Goal: Task Accomplishment & Management: Use online tool/utility

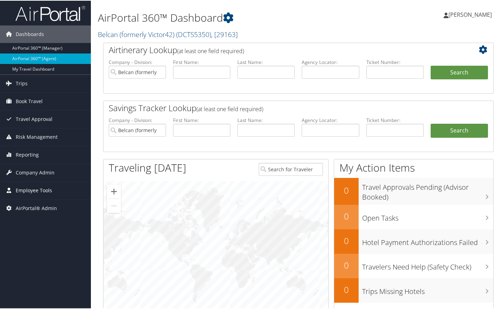
click at [52, 190] on link "Employee Tools" at bounding box center [45, 189] width 91 height 17
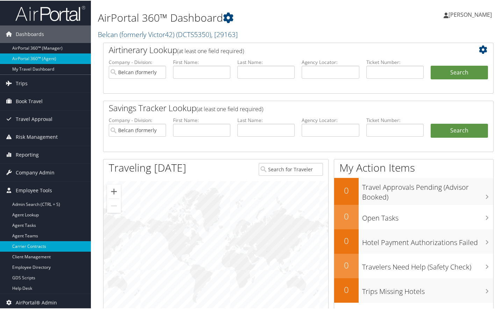
click at [40, 243] on link "Carrier Contracts" at bounding box center [45, 246] width 91 height 10
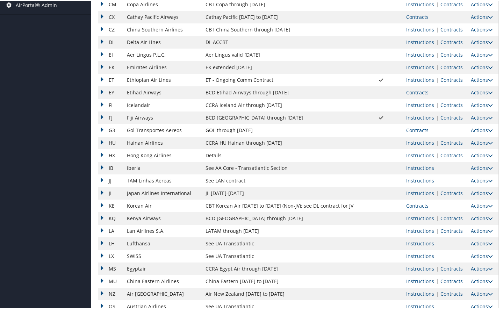
scroll to position [291, 0]
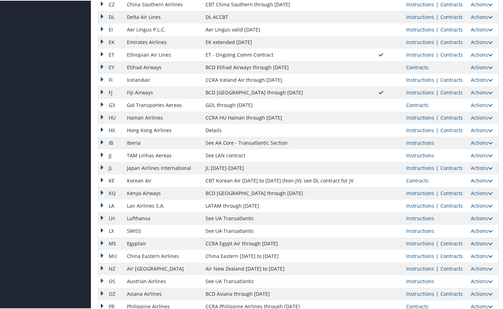
click at [447, 254] on link "Contracts" at bounding box center [452, 255] width 22 height 7
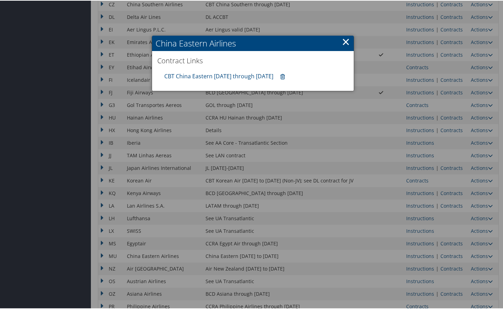
click at [342, 42] on link "×" at bounding box center [346, 41] width 8 height 14
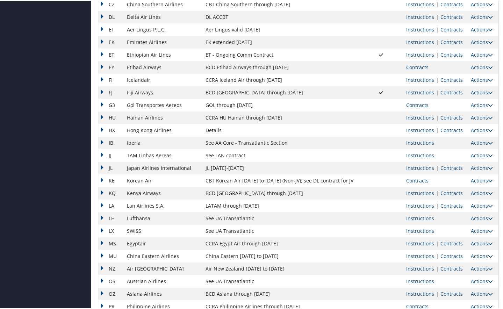
click at [478, 254] on link "Actions" at bounding box center [482, 255] width 22 height 7
click at [453, 262] on link "Upload Contract" at bounding box center [463, 266] width 50 height 12
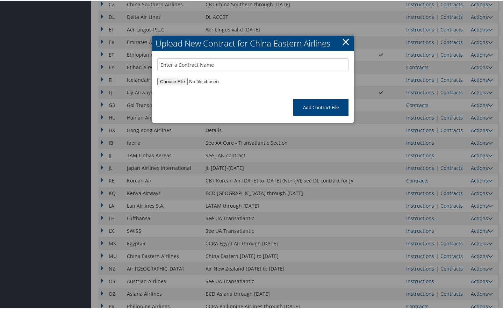
click at [174, 80] on input "file" at bounding box center [252, 80] width 191 height 7
type input "C:\fakepath\20250829-CZ328 LAXCAN Extra Commission Promotion Notice.pdf"
click at [203, 66] on input "text" at bounding box center [252, 64] width 191 height 13
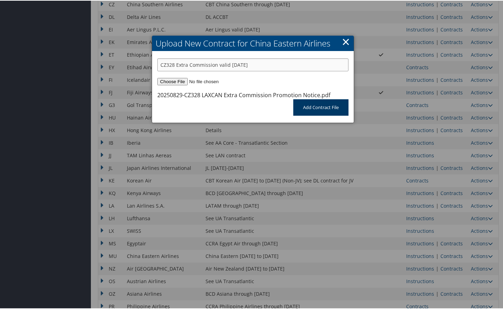
type input "CZ328 Extra Commission valid [DATE]"
click at [307, 104] on input "Add Contract File" at bounding box center [320, 107] width 55 height 16
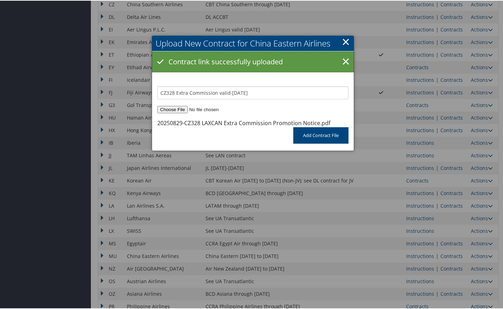
click at [134, 249] on div at bounding box center [253, 154] width 506 height 309
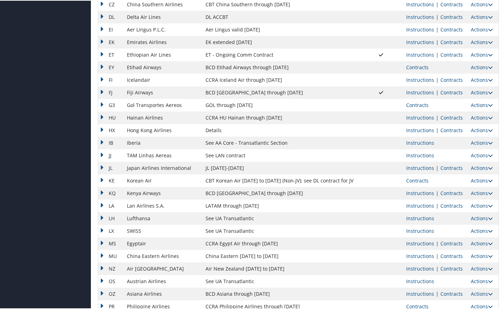
click at [452, 257] on link "Contracts" at bounding box center [452, 255] width 22 height 7
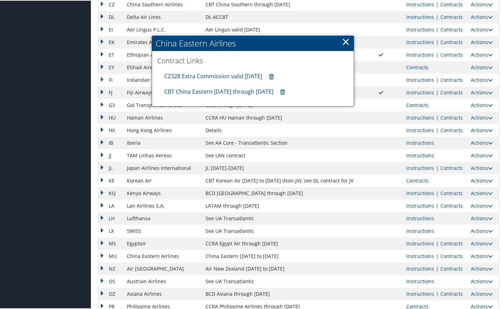
click at [274, 76] on icon at bounding box center [271, 76] width 5 height 0
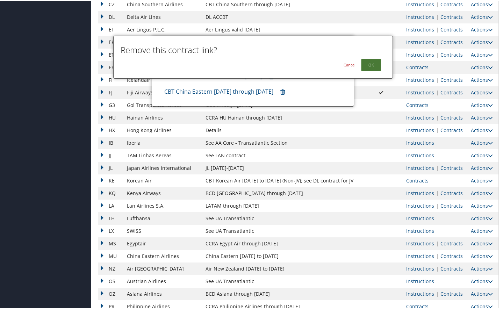
click at [370, 65] on button "OK" at bounding box center [371, 64] width 20 height 13
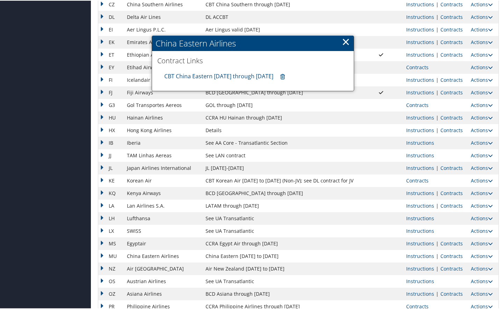
click at [344, 41] on link "×" at bounding box center [346, 41] width 8 height 14
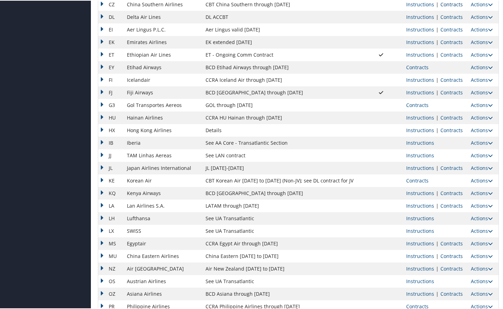
click at [444, 5] on link "Contracts" at bounding box center [452, 3] width 22 height 7
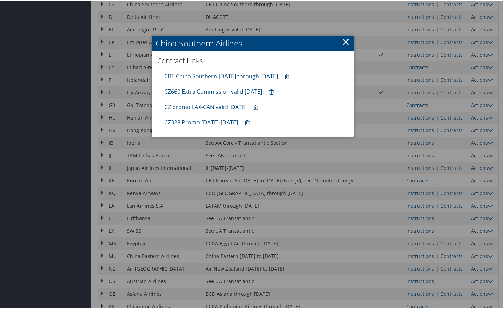
click at [346, 38] on link "×" at bounding box center [346, 41] width 8 height 14
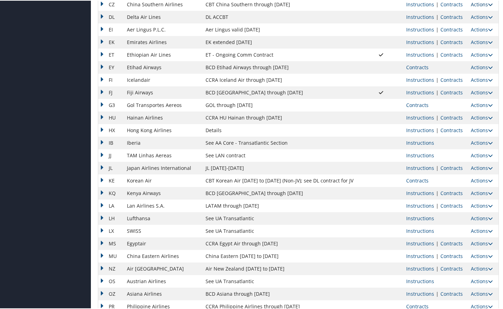
click at [477, 3] on link "Actions" at bounding box center [482, 3] width 22 height 7
click at [457, 16] on link "Upload Contract" at bounding box center [463, 14] width 50 height 12
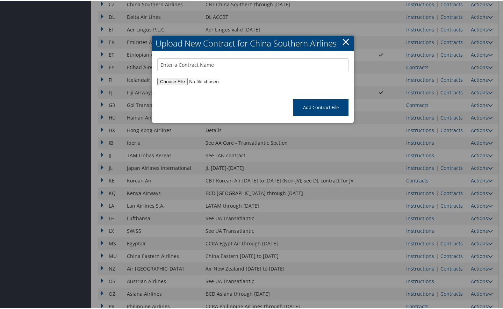
click at [162, 81] on input "file" at bounding box center [252, 80] width 191 height 7
type input "C:\fakepath\20250829-CZ328 LAXCAN Extra Commission Promotion Notice.pdf"
click at [206, 62] on input "text" at bounding box center [252, 64] width 191 height 13
type input "c"
type input "CZ328 Extra Commission valid [DATE]"
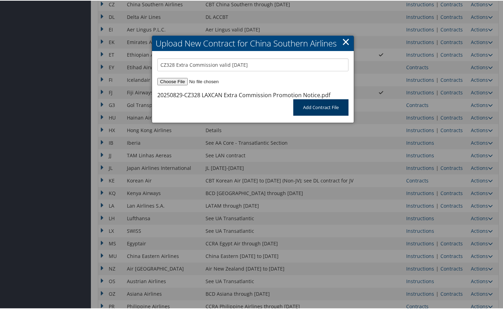
click at [300, 109] on input "Add Contract File" at bounding box center [320, 107] width 55 height 16
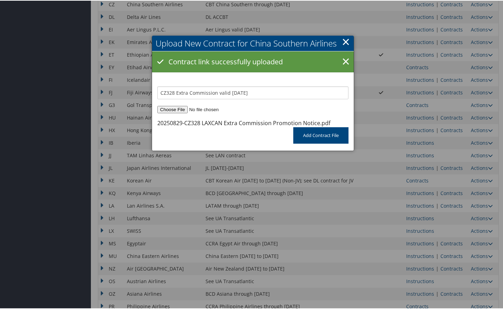
click at [345, 40] on link "×" at bounding box center [346, 41] width 8 height 14
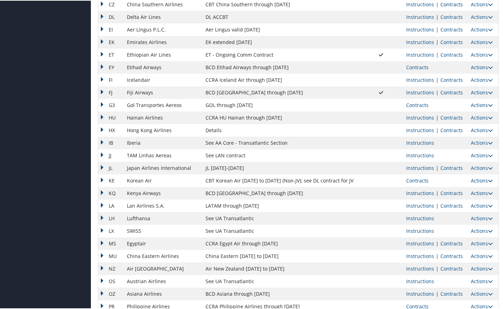
click at [446, 4] on link "Contracts" at bounding box center [452, 3] width 22 height 7
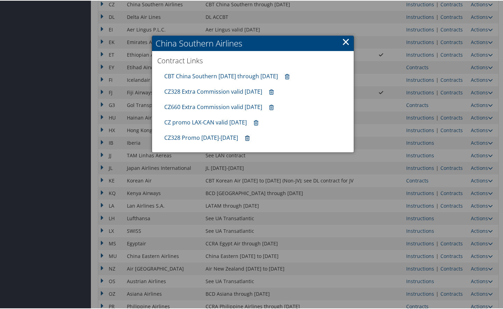
click at [245, 138] on icon at bounding box center [247, 138] width 5 height 0
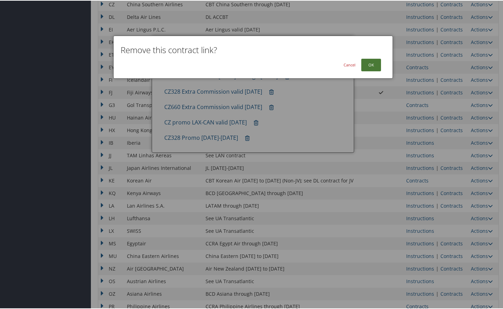
click at [368, 63] on button "OK" at bounding box center [371, 64] width 20 height 13
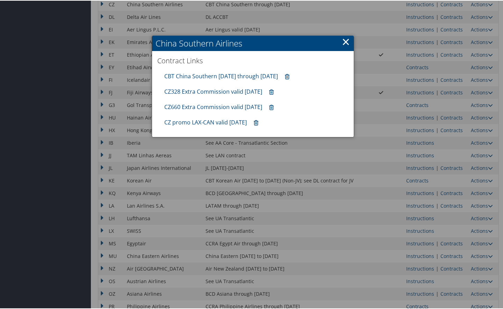
click at [260, 151] on div at bounding box center [253, 154] width 506 height 309
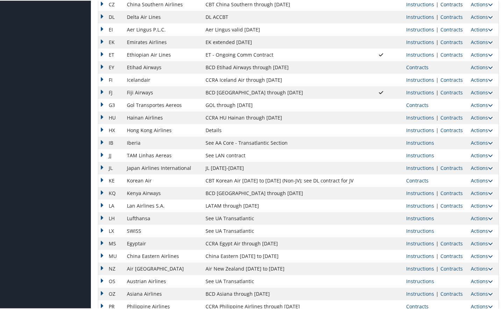
click at [447, 3] on link "Contracts" at bounding box center [452, 3] width 22 height 7
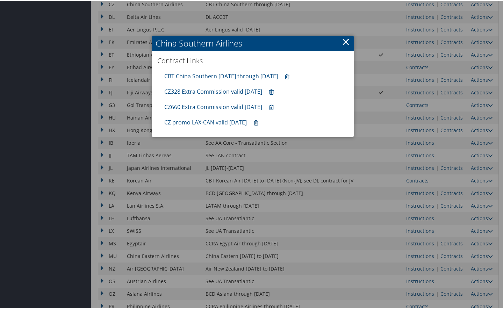
click at [258, 122] on icon at bounding box center [256, 122] width 5 height 0
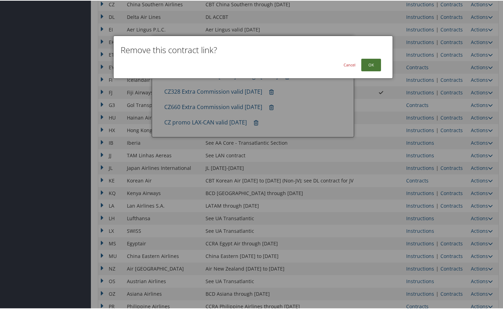
click at [369, 65] on button "OK" at bounding box center [371, 64] width 20 height 13
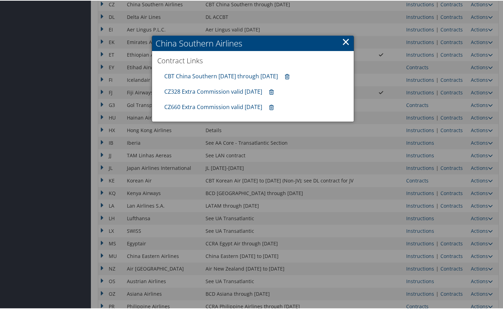
click at [342, 41] on link "×" at bounding box center [346, 41] width 8 height 14
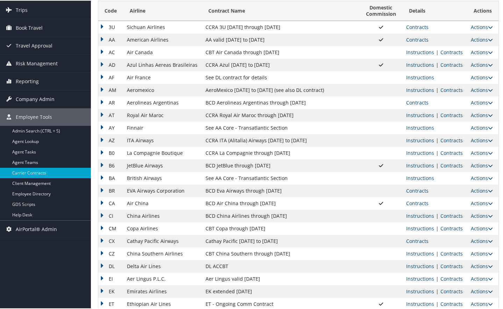
scroll to position [58, 0]
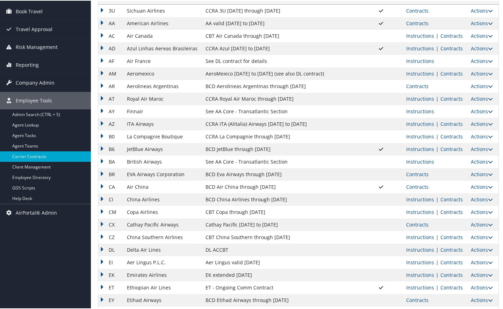
click at [445, 210] on link "Contracts" at bounding box center [452, 211] width 22 height 7
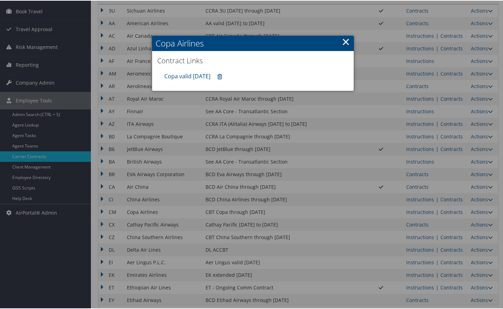
click at [342, 40] on link "×" at bounding box center [346, 41] width 8 height 14
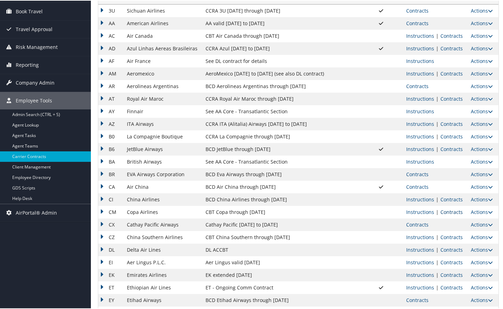
click at [445, 210] on link "Contracts" at bounding box center [452, 211] width 22 height 7
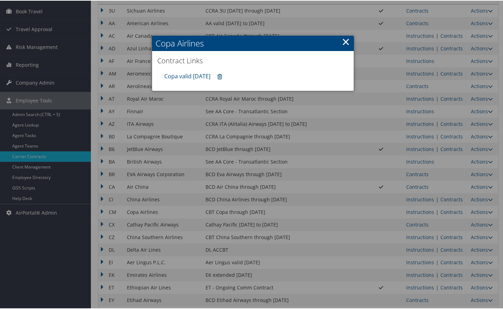
click at [344, 43] on link "×" at bounding box center [346, 41] width 8 height 14
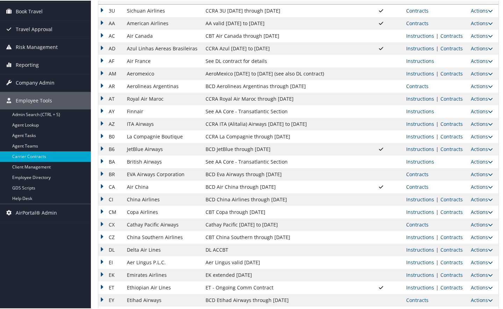
click at [488, 209] on icon at bounding box center [490, 211] width 5 height 5
click at [452, 223] on link "Upload Contract" at bounding box center [463, 222] width 50 height 12
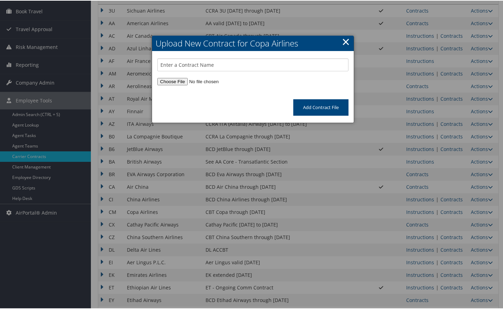
click at [175, 80] on input "file" at bounding box center [252, 80] width 191 height 7
type input "C:\fakepath\UF - US - [PERSON_NAME] ANDAVO TRAVEL - 4659515 (4).pdf"
click at [242, 64] on input "text" at bounding box center [252, 64] width 191 height 13
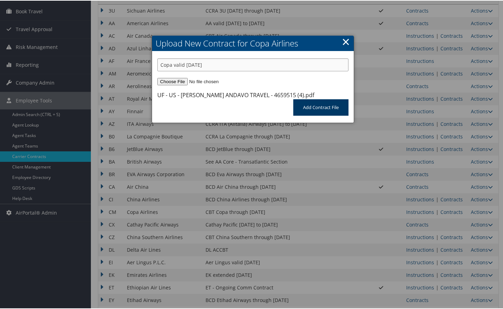
type input "Copa valid [DATE]"
click at [317, 110] on input "Add Contract File" at bounding box center [320, 107] width 55 height 16
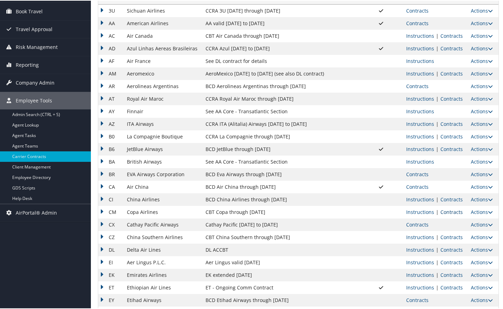
click at [450, 210] on link "Contracts" at bounding box center [452, 211] width 22 height 7
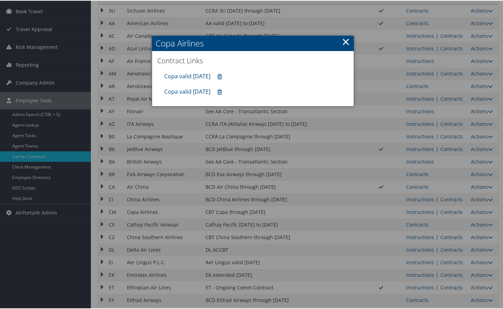
click at [345, 40] on link "×" at bounding box center [346, 41] width 8 height 14
